Goal: Check status

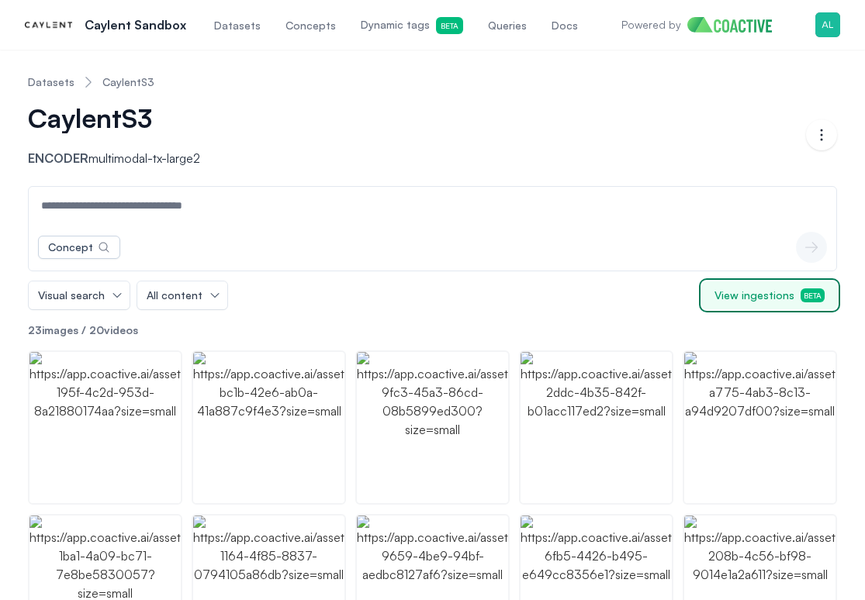
click at [733, 289] on span "View ingestions Beta" at bounding box center [769, 296] width 110 height 16
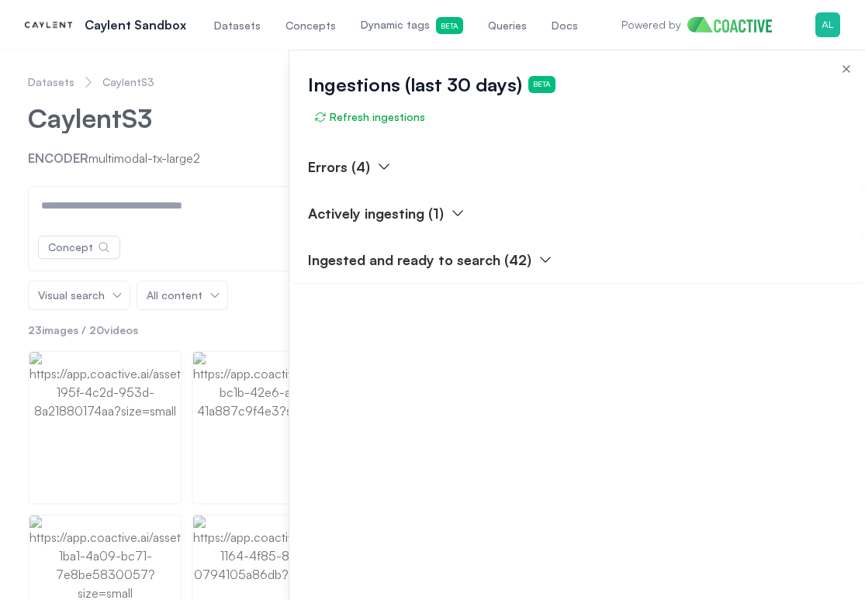
click at [412, 220] on p "Actively ingesting (1)" at bounding box center [376, 213] width 136 height 22
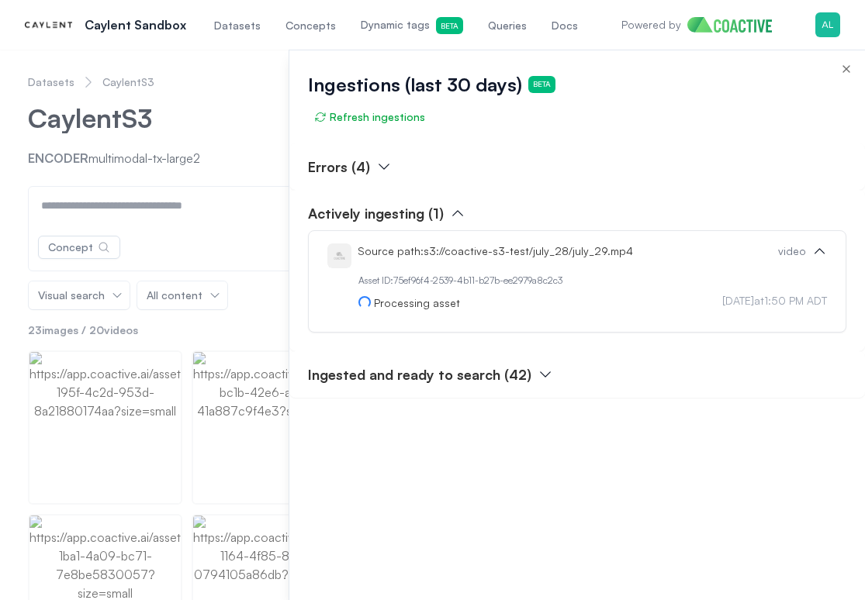
click at [407, 213] on p "Actively ingesting (1)" at bounding box center [376, 213] width 136 height 22
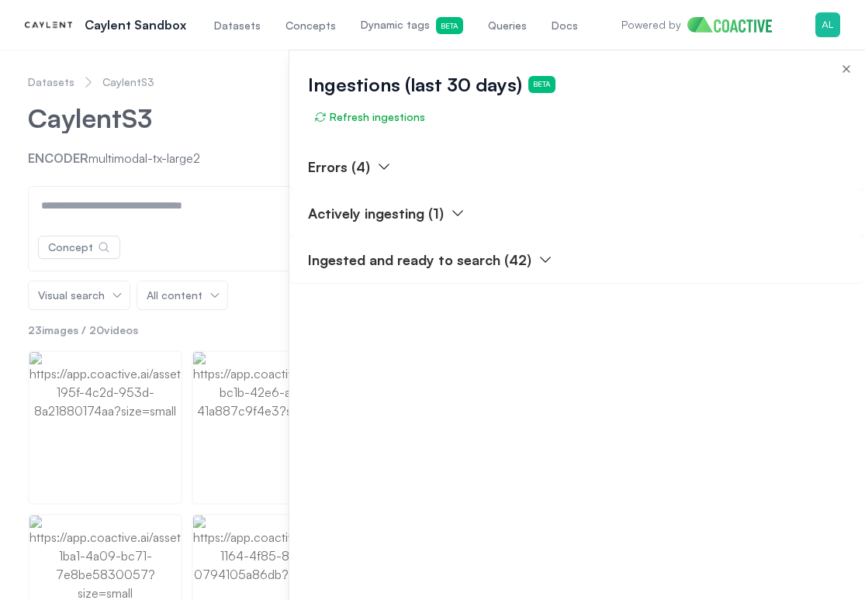
click at [376, 164] on icon "button" at bounding box center [384, 167] width 16 height 16
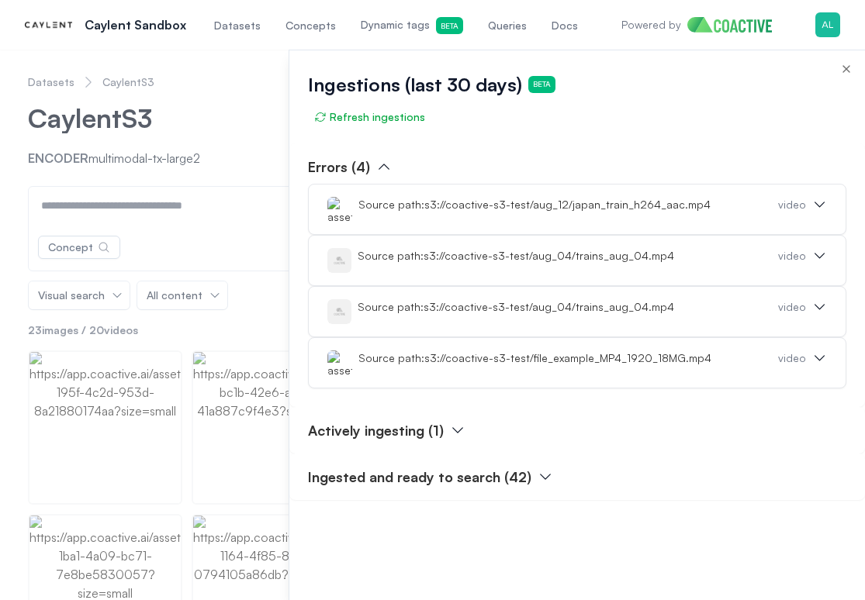
click at [694, 216] on div "Source path: s3://coactive-s3-test/aug_12/japan_train_h264_aac.mp4 video" at bounding box center [566, 209] width 479 height 25
